Goal: Task Accomplishment & Management: Use online tool/utility

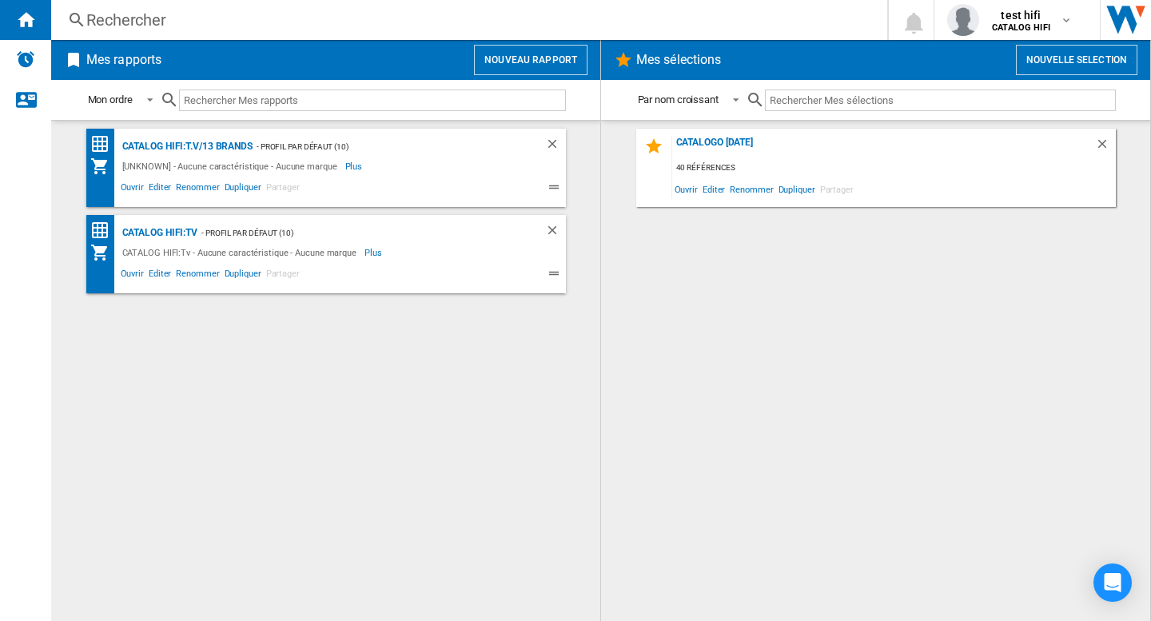
click at [344, 364] on div "CATALOG HIFI:T.v/13 brands - Profil par défaut (10) [UNKNOWN] - Aucune caractér…" at bounding box center [325, 371] width 517 height 484
click at [532, 60] on button "Nouveau rapport" at bounding box center [530, 60] width 113 height 30
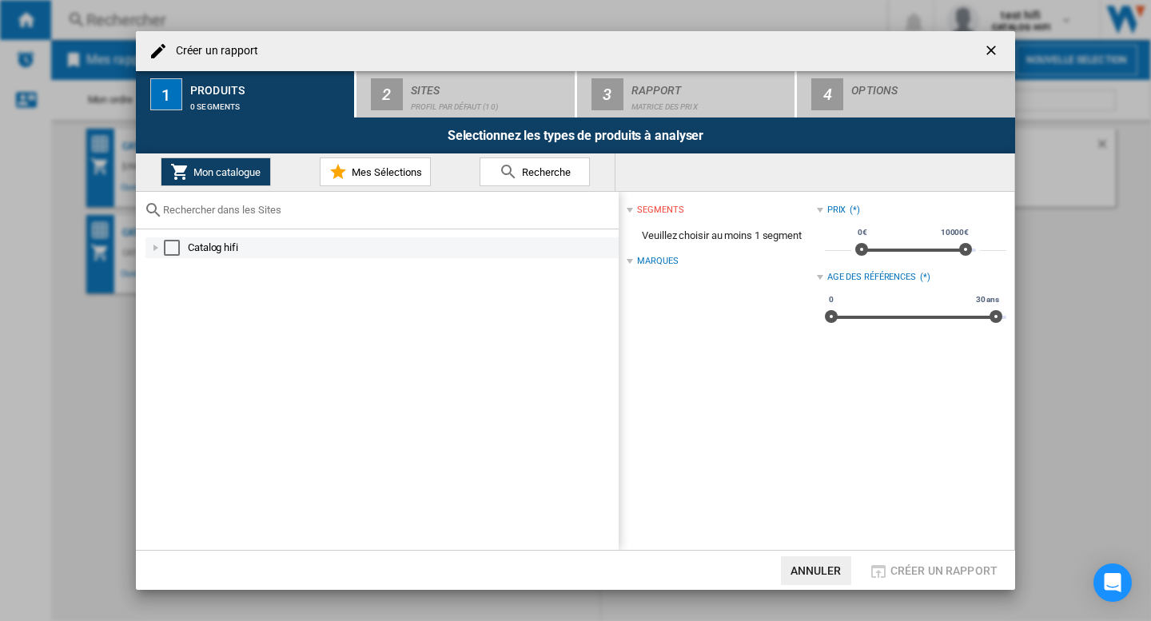
click at [175, 253] on div "Select" at bounding box center [172, 248] width 16 height 16
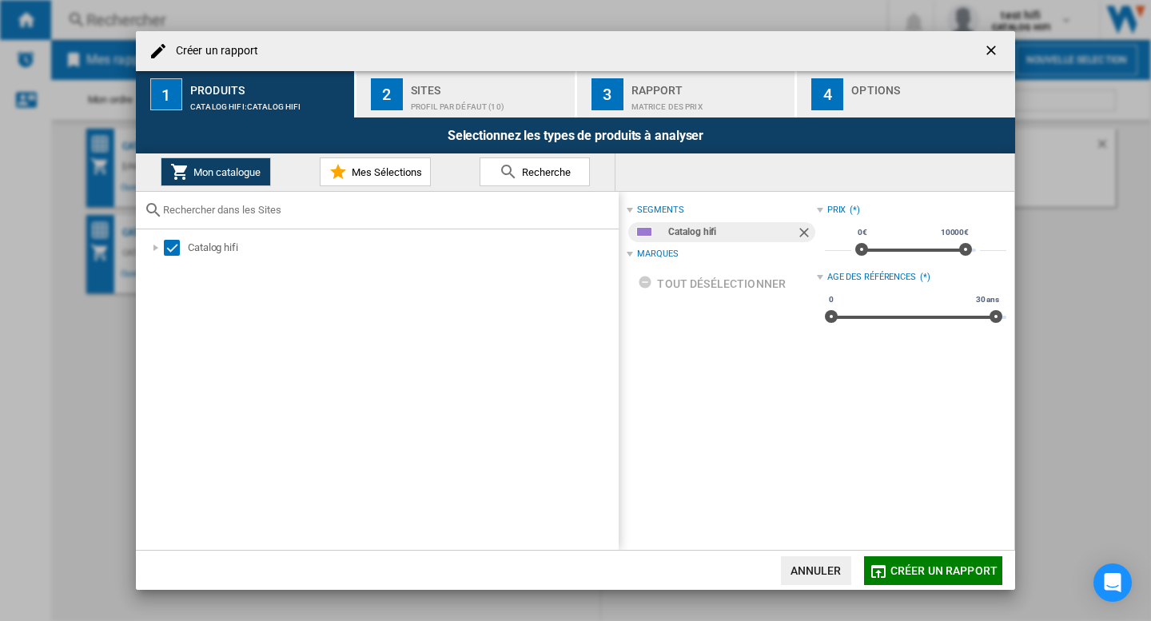
click at [464, 106] on div "Profil par défaut (10)" at bounding box center [489, 102] width 157 height 17
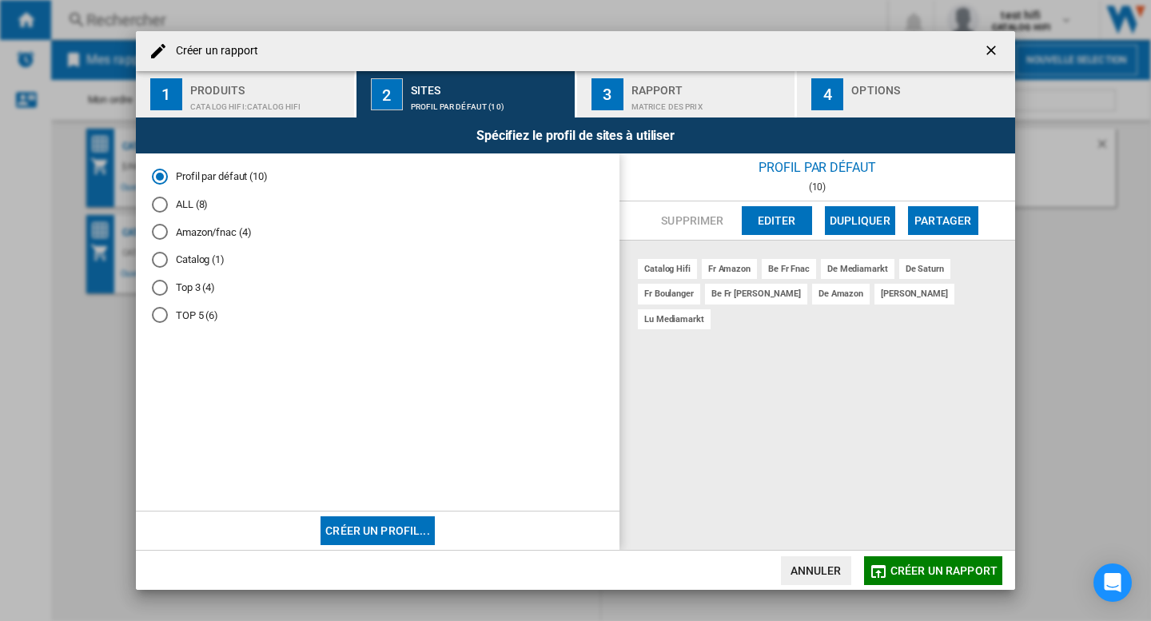
click at [933, 576] on span "Créer un rapport" at bounding box center [943, 570] width 107 height 13
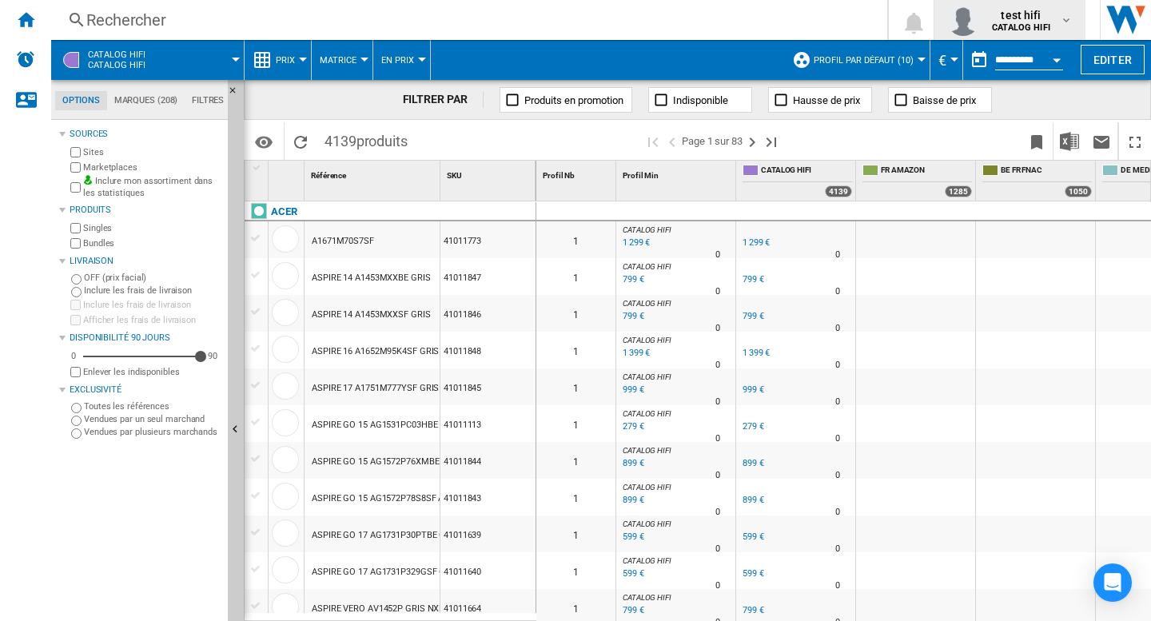
click at [1050, 30] on b "CATALOG HIFI" at bounding box center [1021, 27] width 58 height 10
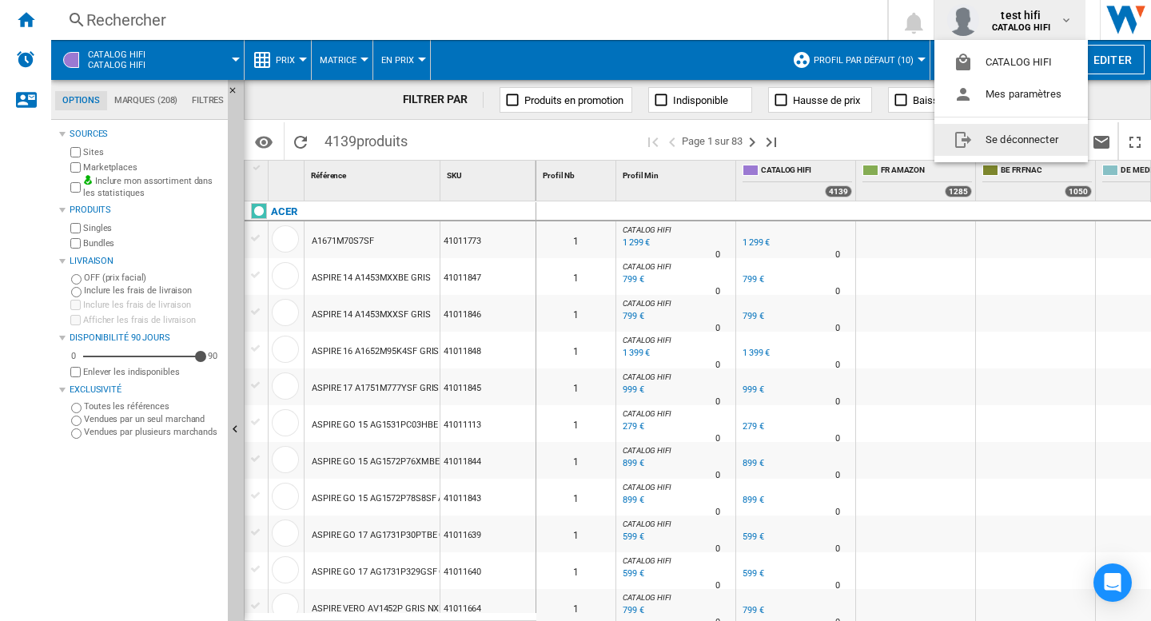
click at [997, 136] on button "Se déconnecter" at bounding box center [1010, 140] width 153 height 32
